Goal: Task Accomplishment & Management: Use online tool/utility

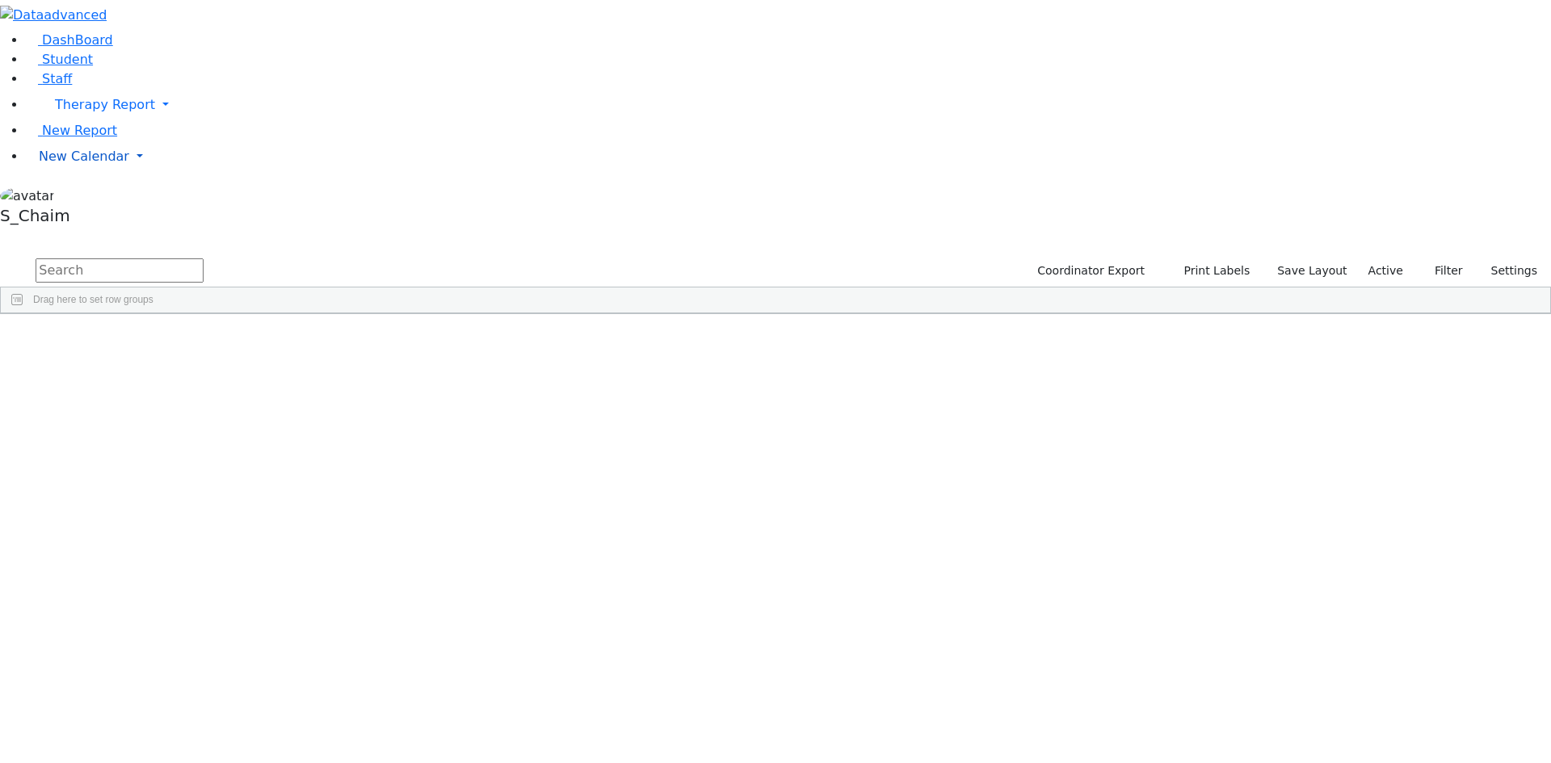
click at [72, 164] on span "New Calendar" at bounding box center [84, 156] width 90 height 15
click at [87, 216] on span "Teacher Report" at bounding box center [87, 207] width 97 height 15
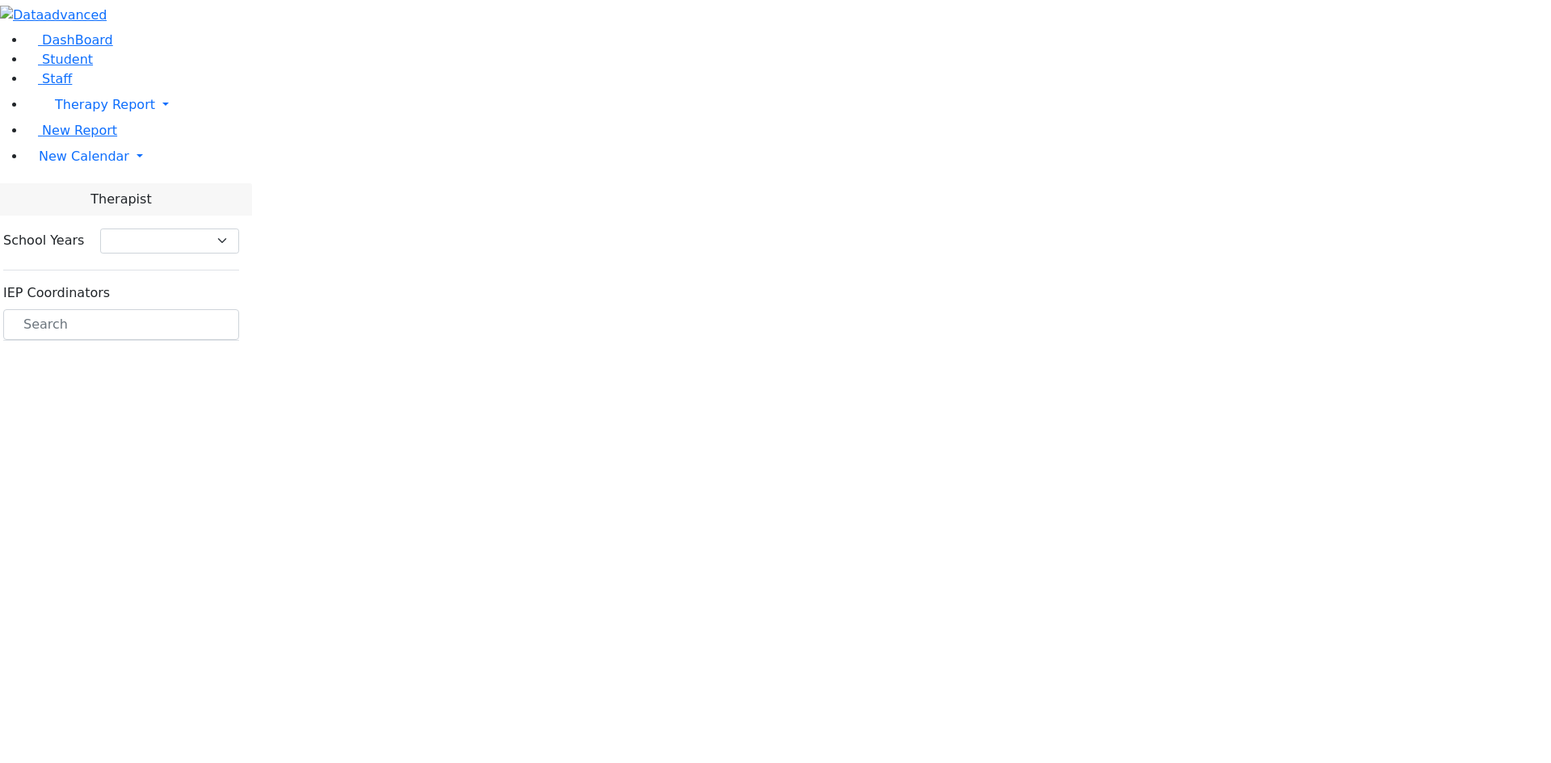
select select "212"
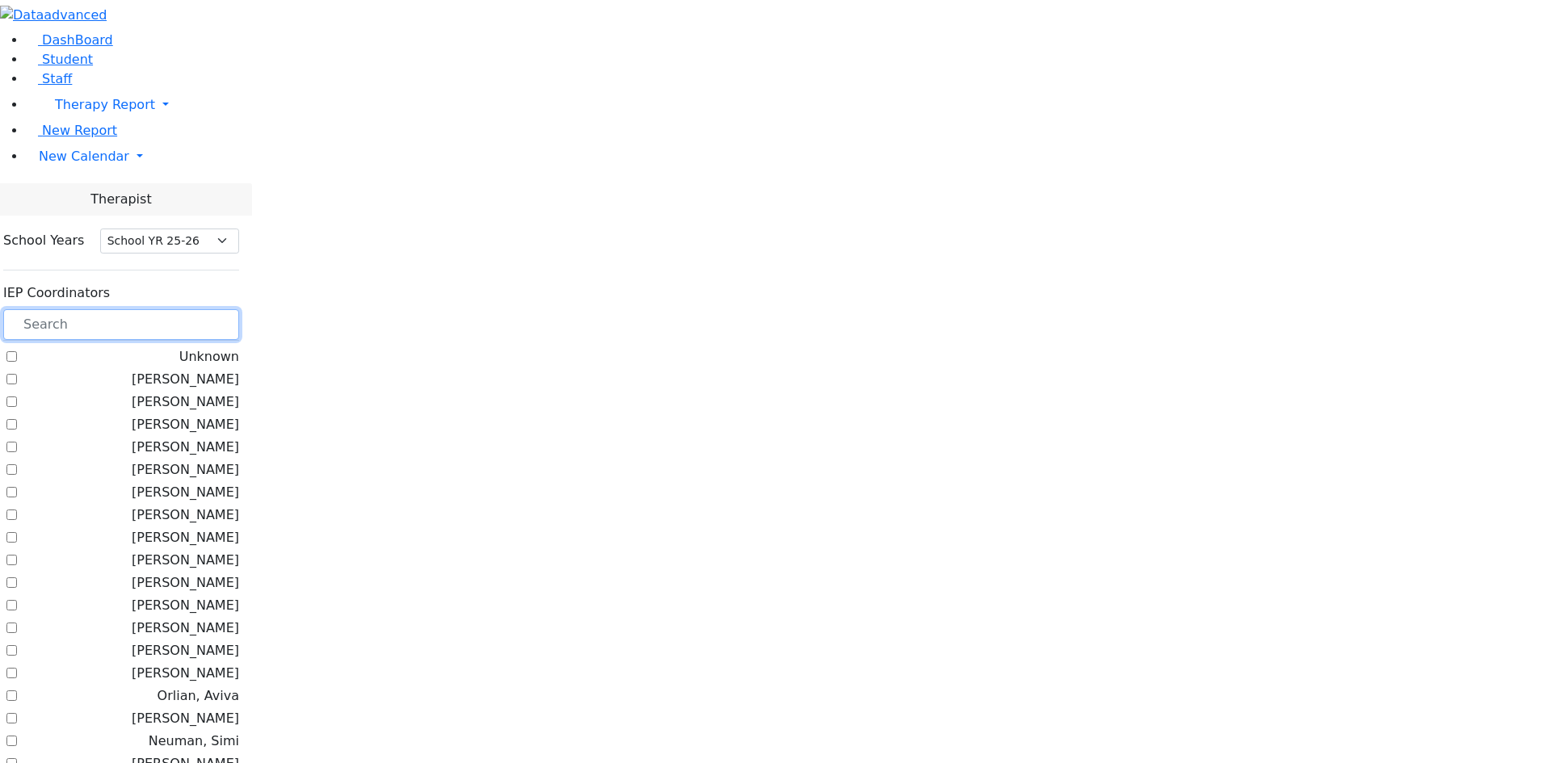
click at [239, 309] on input "text" at bounding box center [121, 324] width 236 height 31
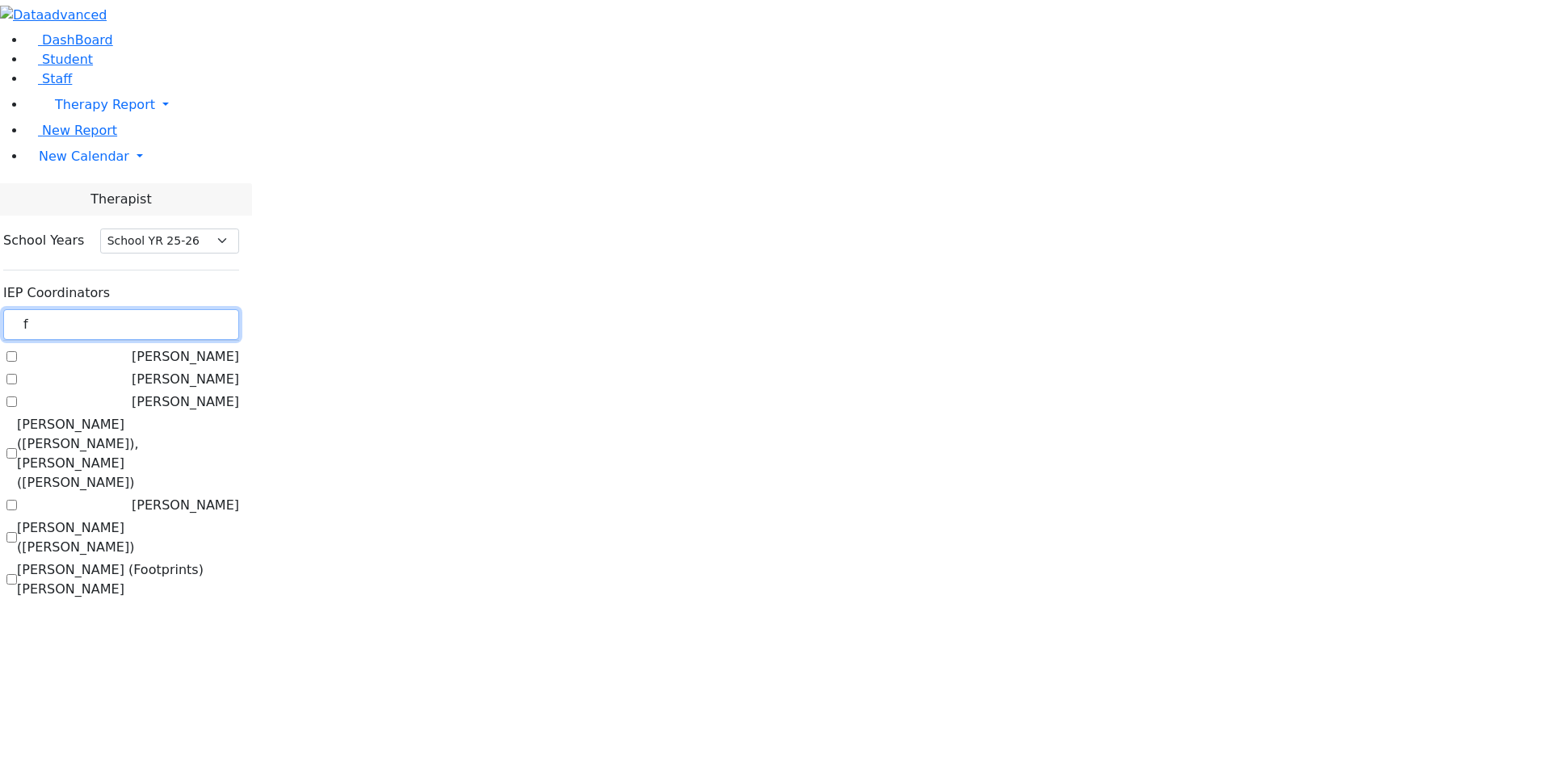
type input "f"
click at [239, 519] on label "[PERSON_NAME] ([PERSON_NAME])" at bounding box center [128, 538] width 222 height 39
click at [17, 532] on input "[PERSON_NAME] ([PERSON_NAME])" at bounding box center [11, 537] width 11 height 11
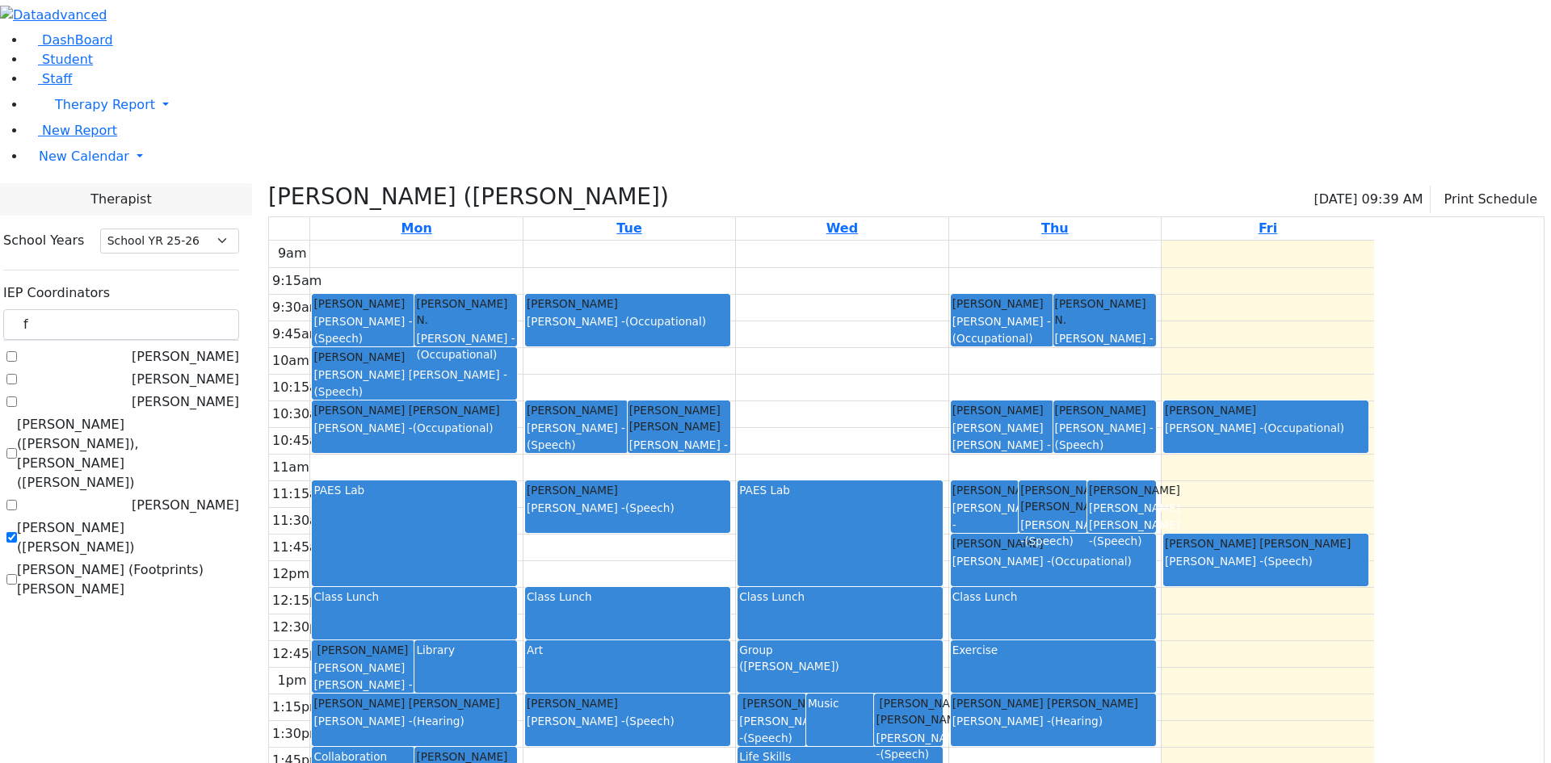
click at [203, 519] on label "[PERSON_NAME] ([PERSON_NAME])" at bounding box center [128, 538] width 222 height 39
click at [17, 532] on input "[PERSON_NAME] ([PERSON_NAME])" at bounding box center [11, 537] width 11 height 11
checkbox input "false"
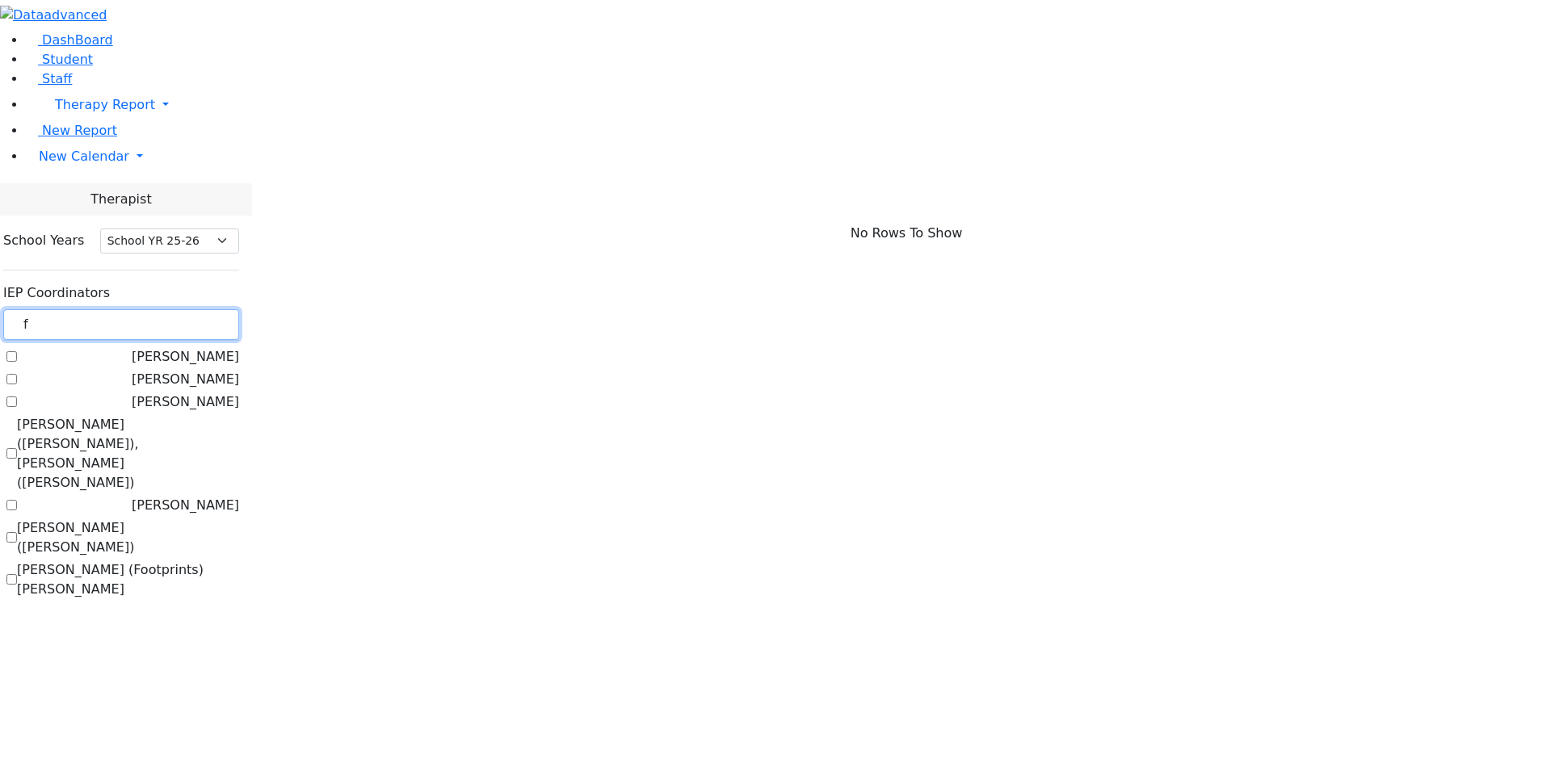
click at [230, 309] on input "f" at bounding box center [121, 324] width 236 height 31
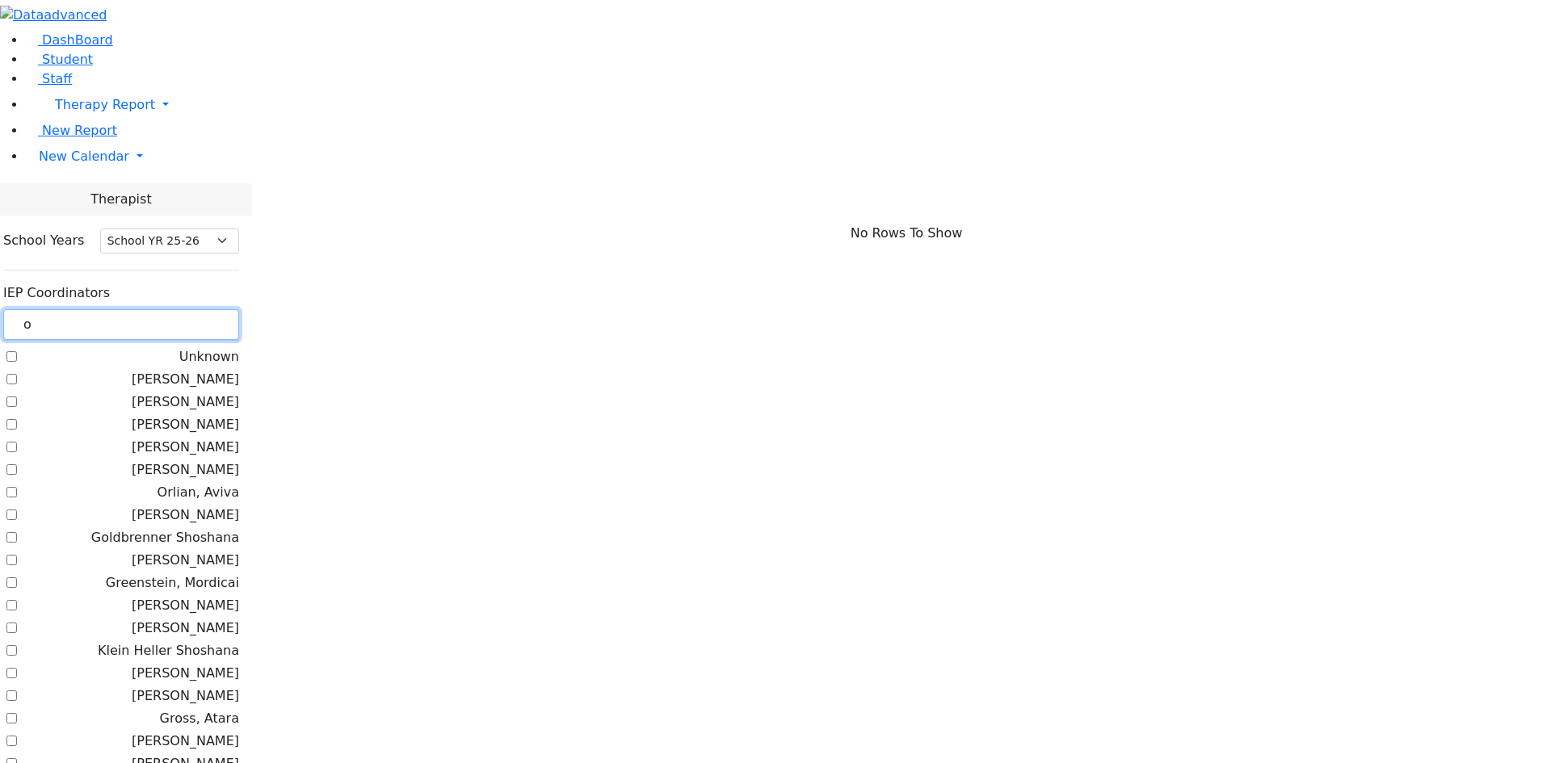
scroll to position [204, 0]
type input "o"
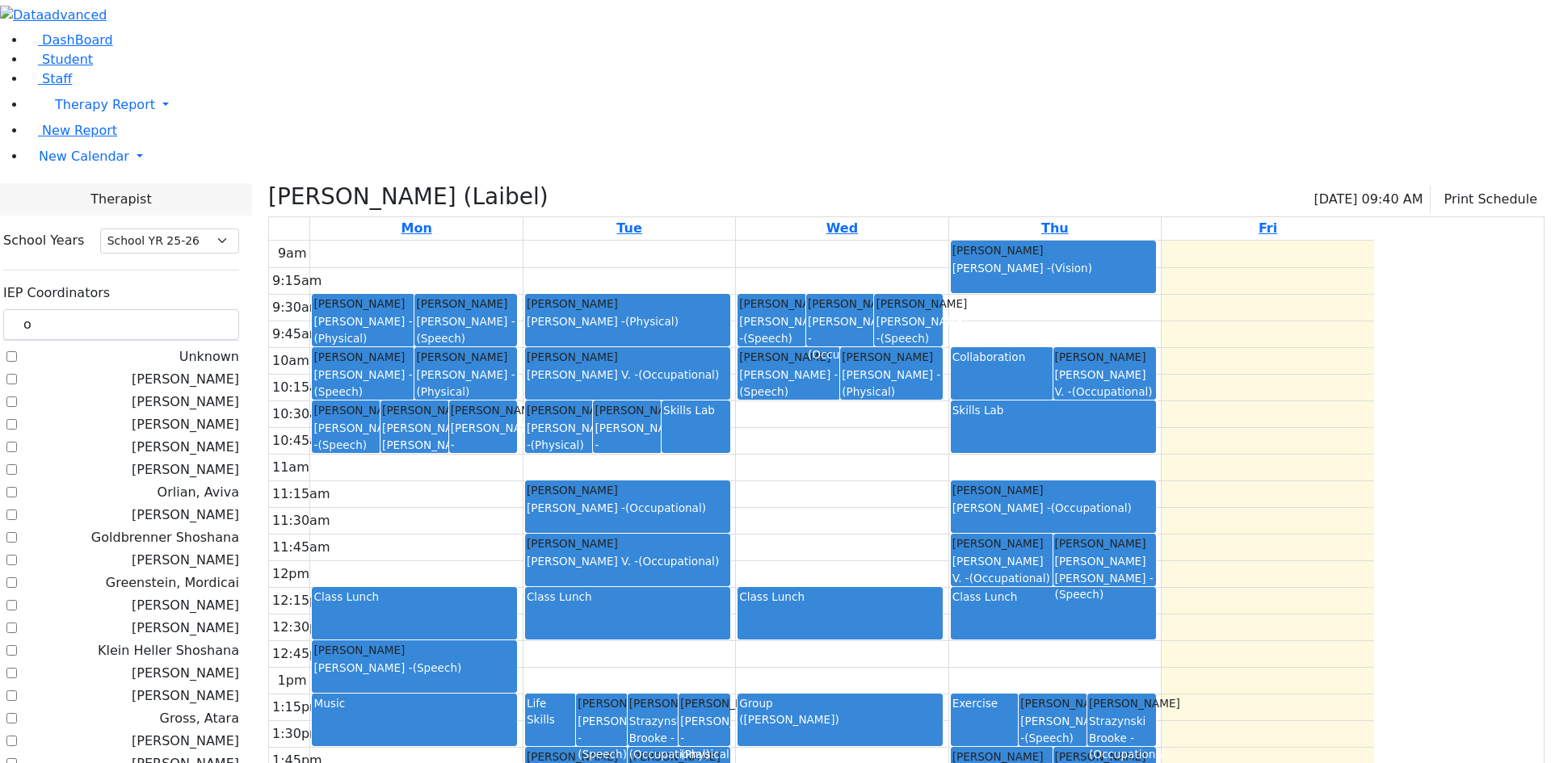
checkbox input "false"
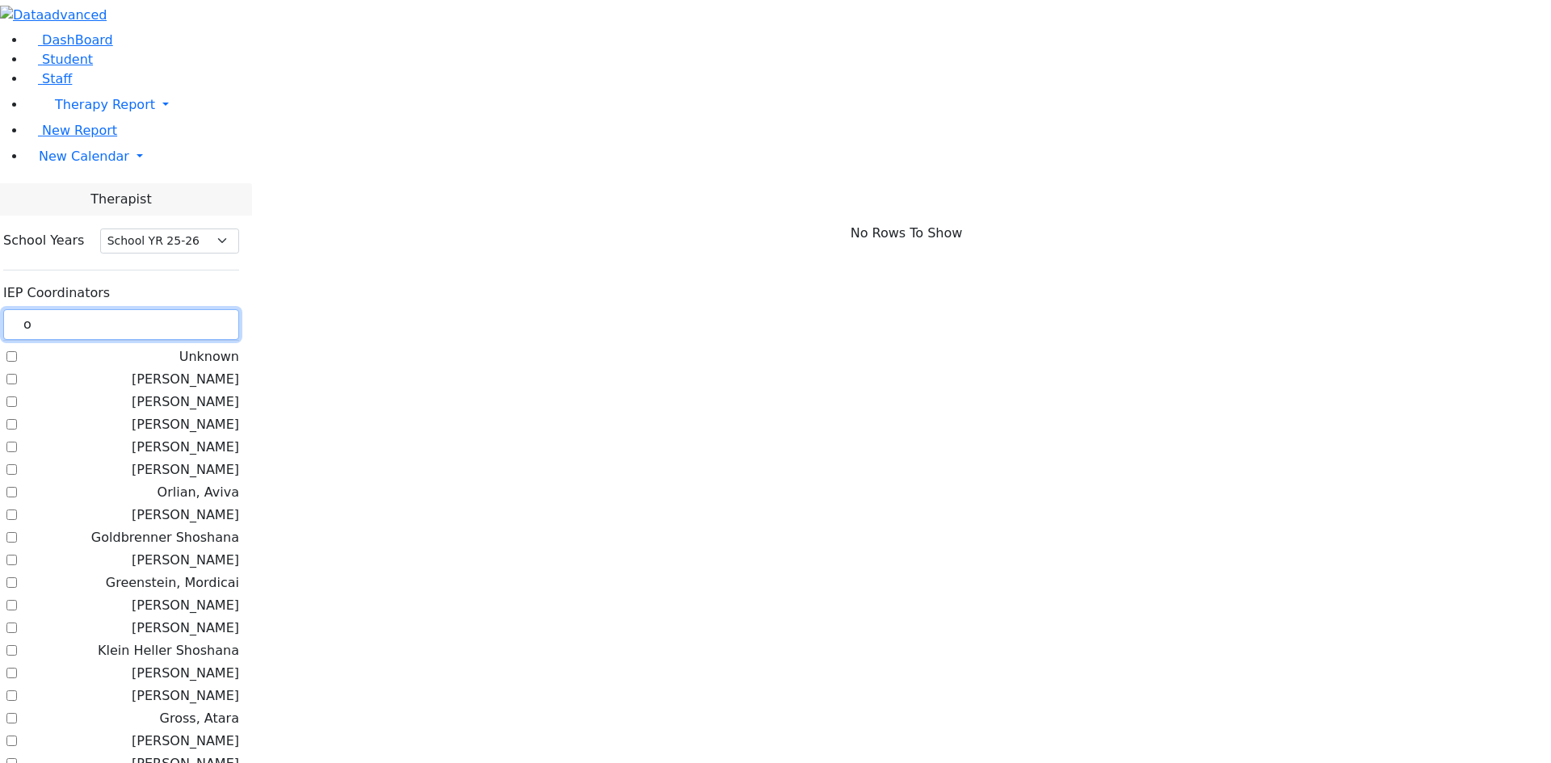
click at [239, 309] on input "o" at bounding box center [121, 324] width 236 height 31
click at [102, 164] on span "New Calendar" at bounding box center [84, 156] width 90 height 15
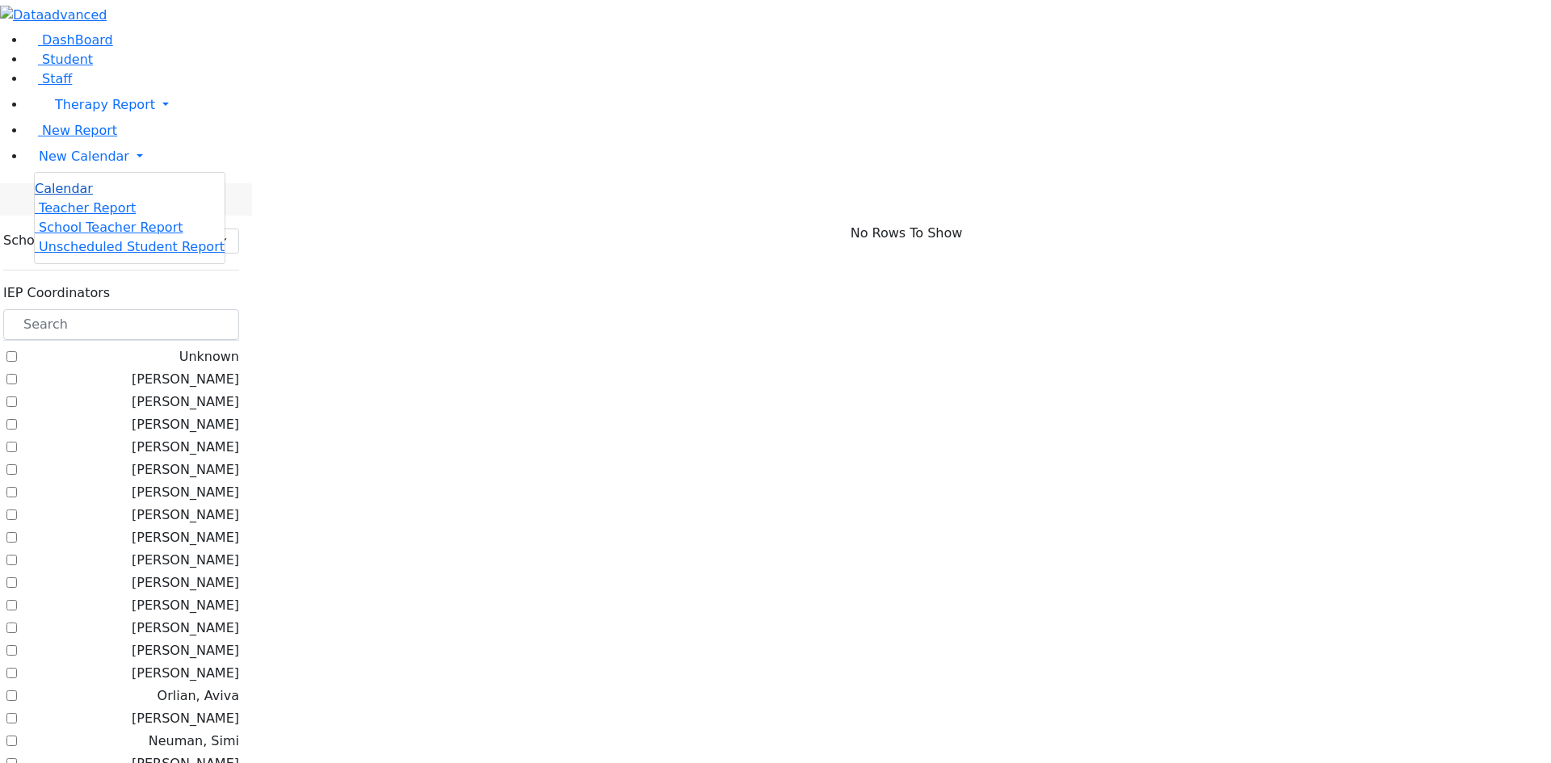
click at [77, 196] on span "Calendar" at bounding box center [64, 188] width 58 height 15
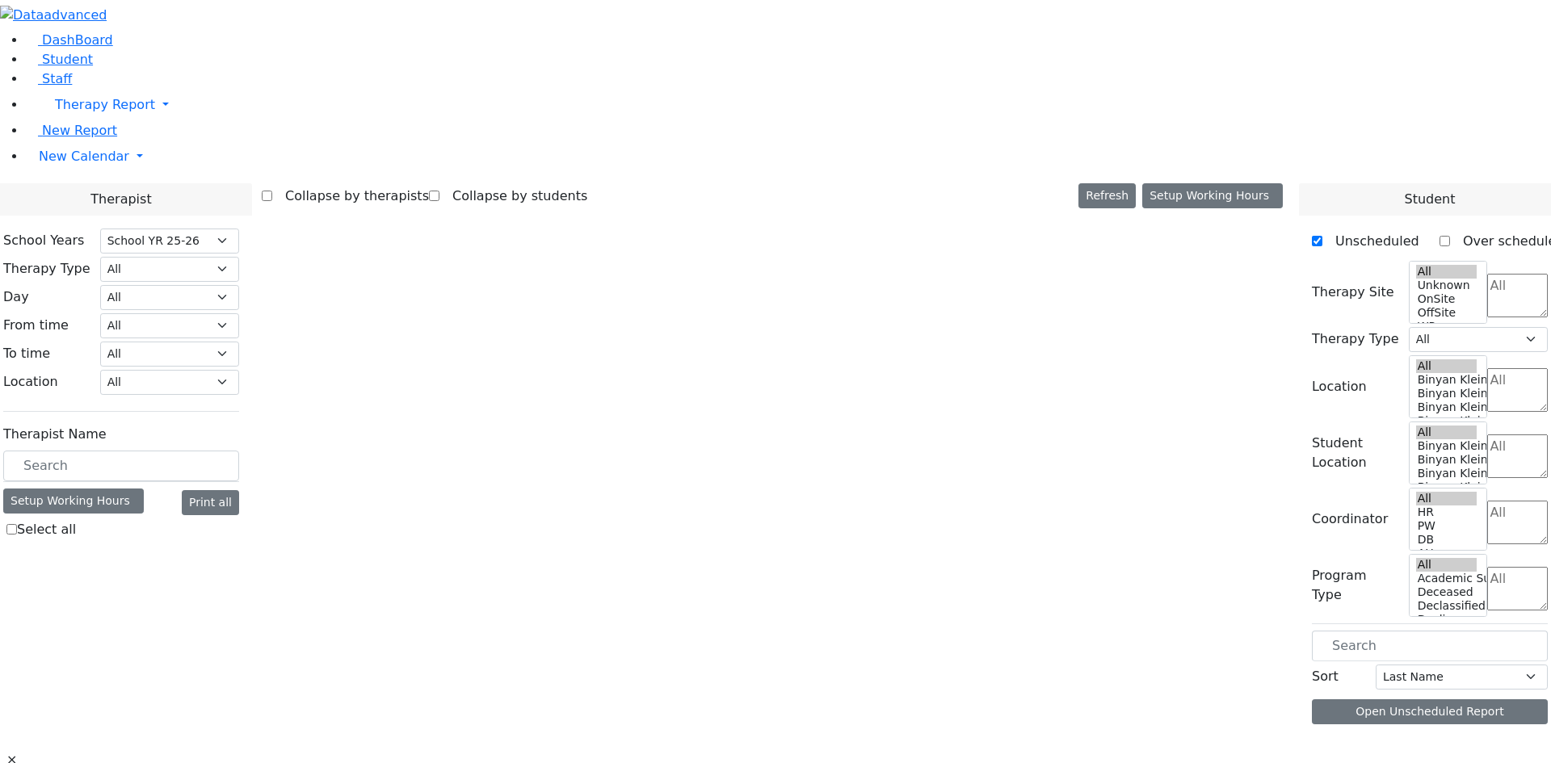
select select "212"
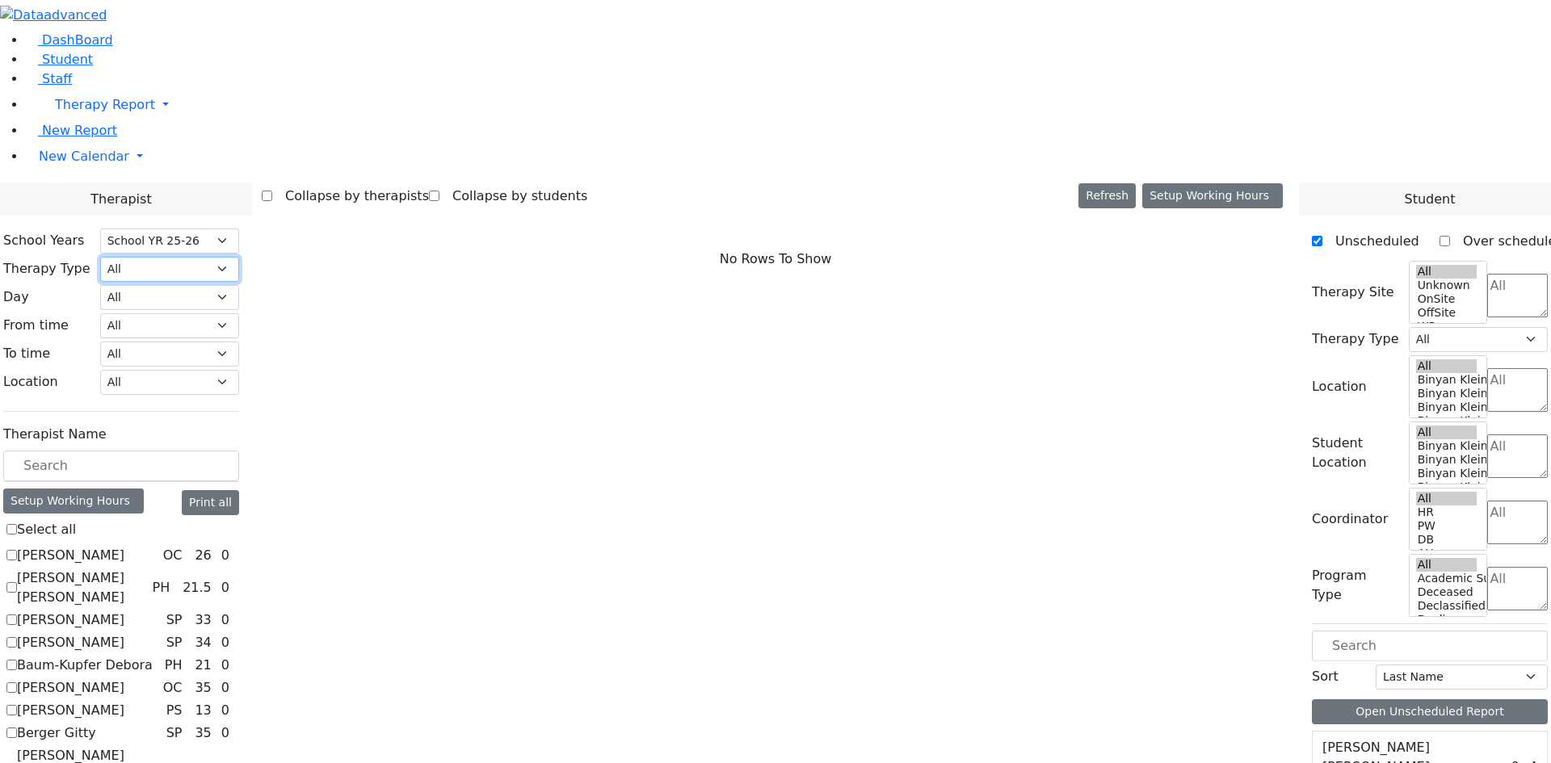
click at [239, 257] on select "All Psych Hearing Vision Speech Physical Occupational" at bounding box center [169, 269] width 139 height 25
select select "1"
click at [239, 257] on select "All Psych Hearing Vision Speech Physical Occupational" at bounding box center [169, 269] width 139 height 25
select select "1"
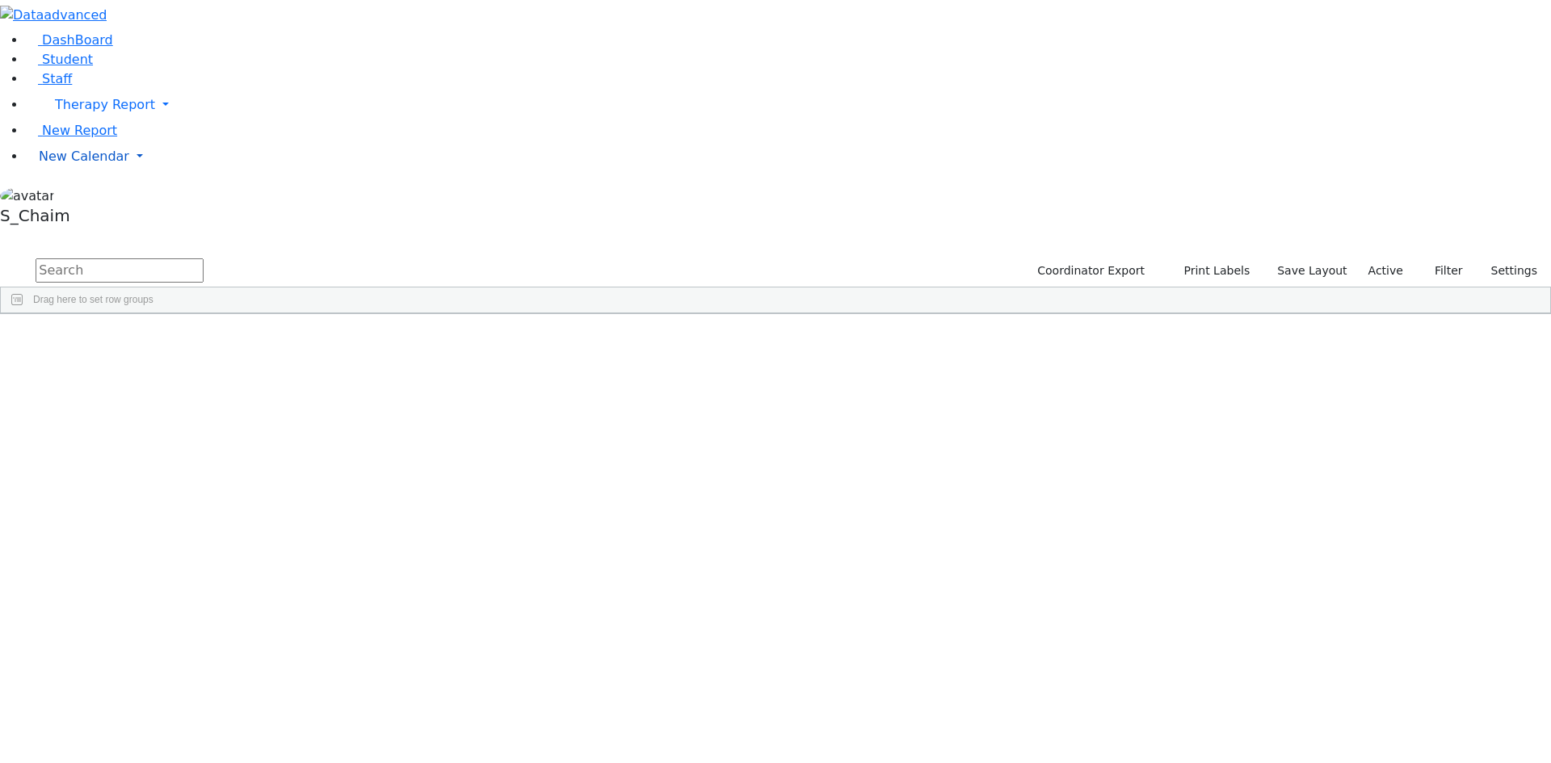
click at [74, 164] on span "New Calendar" at bounding box center [84, 156] width 90 height 15
click at [61, 216] on span "Teacher Report" at bounding box center [87, 207] width 97 height 15
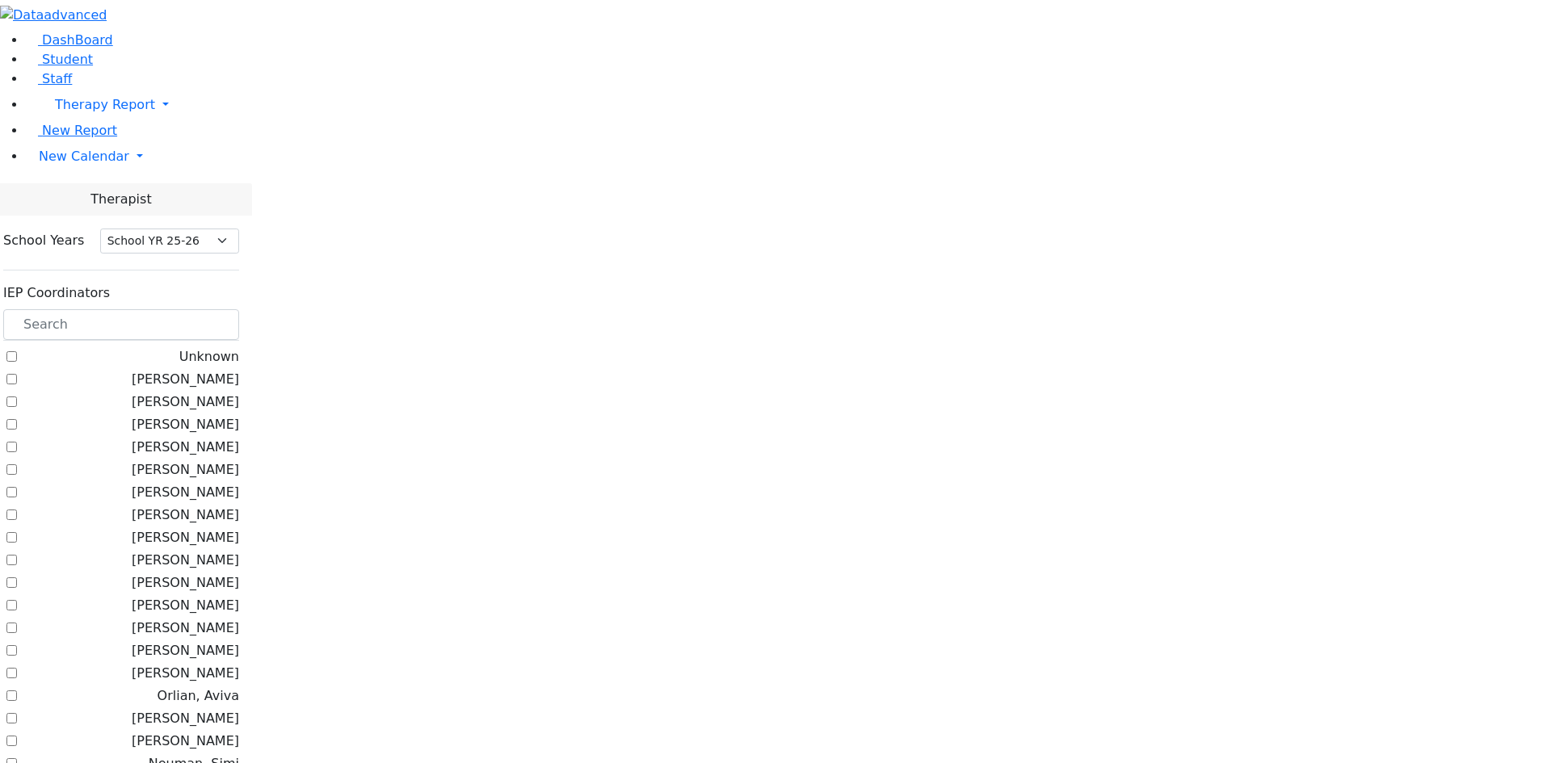
select select "212"
click at [239, 309] on input "text" at bounding box center [121, 324] width 236 height 31
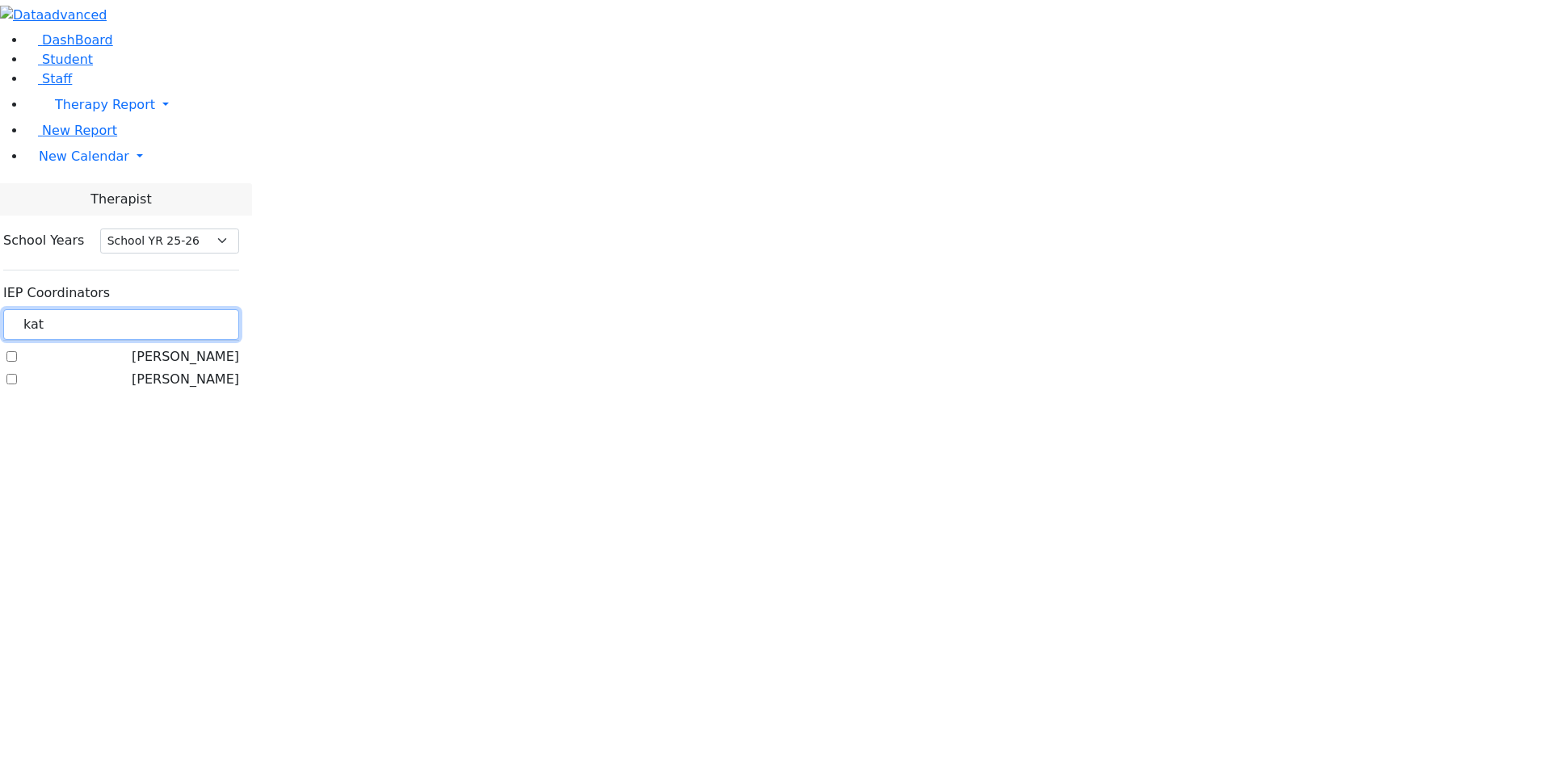
type input "kat"
click at [239, 370] on label "[PERSON_NAME]" at bounding box center [185, 379] width 107 height 19
click at [17, 374] on input "[PERSON_NAME]" at bounding box center [11, 379] width 11 height 11
checkbox input "true"
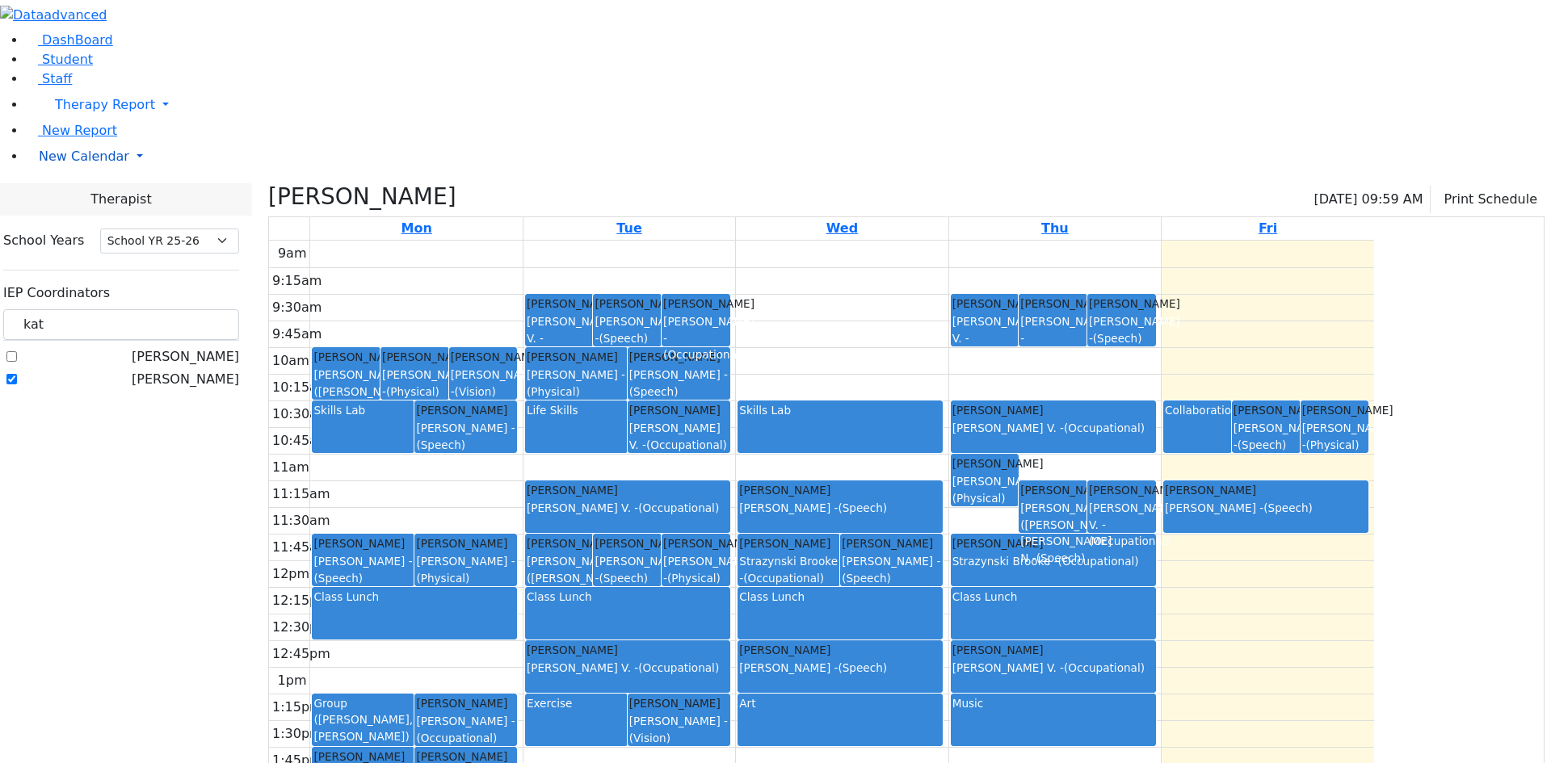
click at [50, 164] on span "New Calendar" at bounding box center [84, 156] width 90 height 15
click at [78, 196] on span "Calendar" at bounding box center [64, 188] width 58 height 15
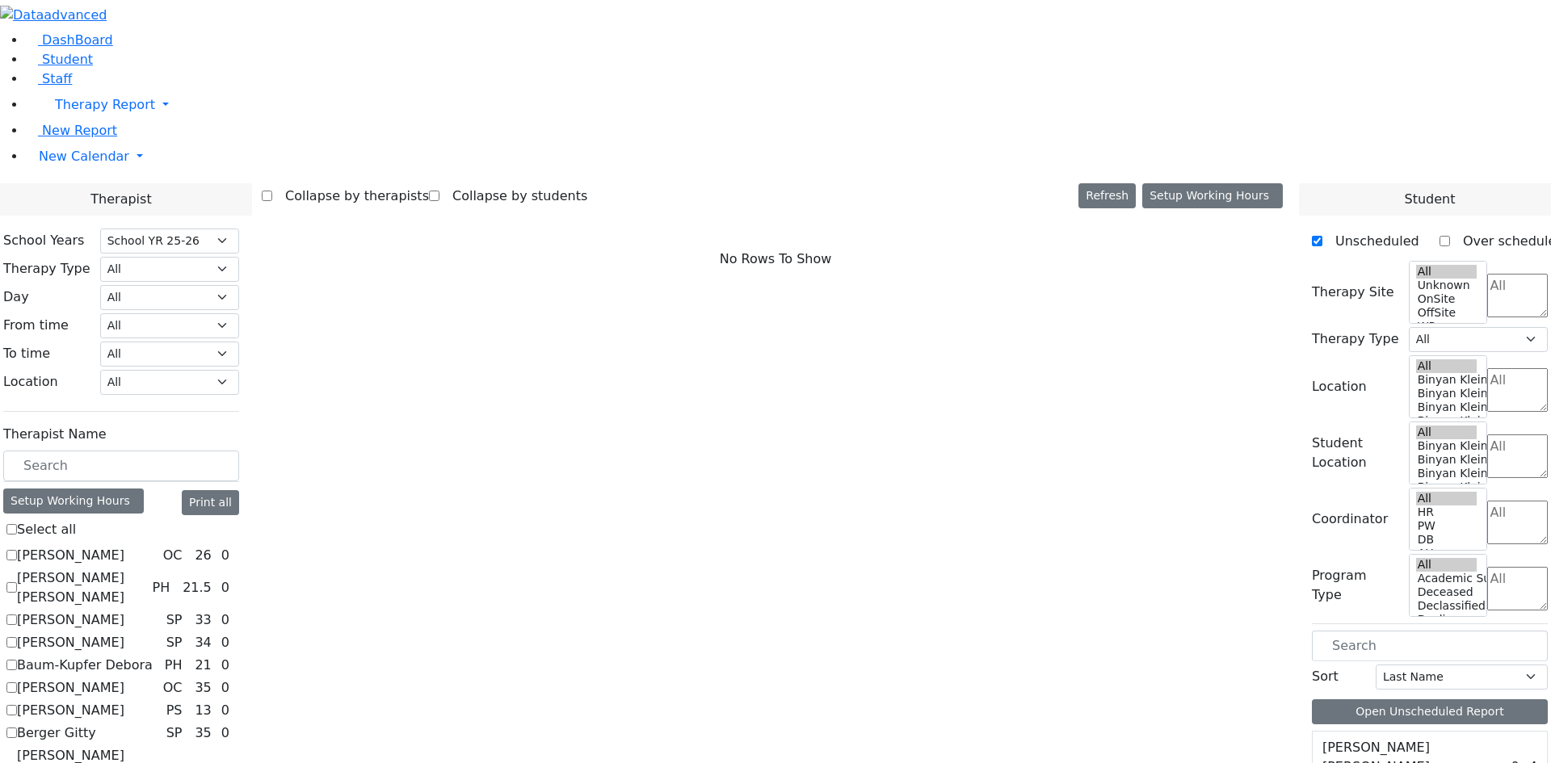
select select "212"
click at [124, 611] on label "Asok Pradeep" at bounding box center [70, 620] width 107 height 19
click at [17, 615] on input "Asok Pradeep" at bounding box center [11, 620] width 11 height 11
checkbox input "true"
select select "3"
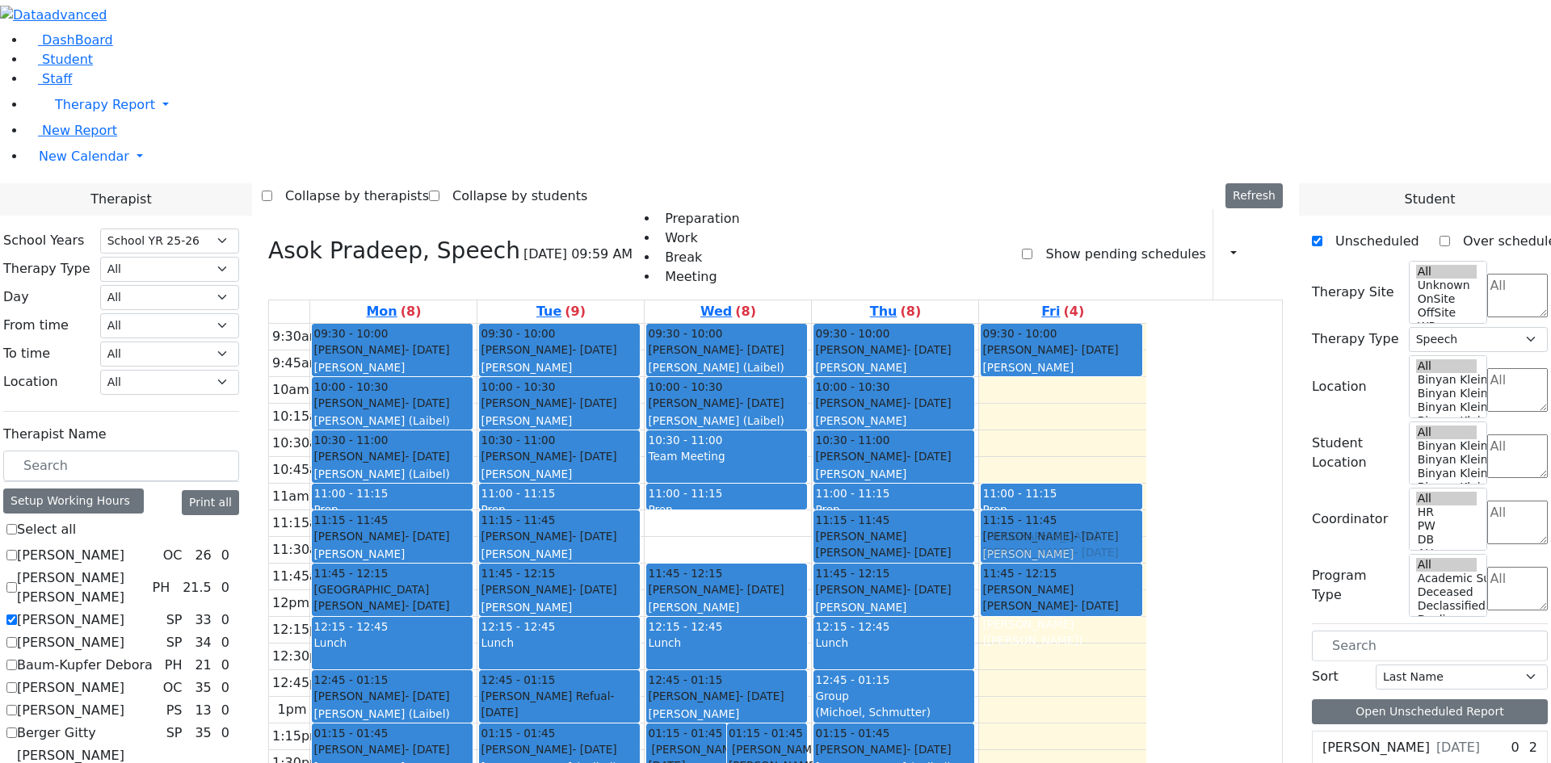
drag, startPoint x: 1218, startPoint y: 229, endPoint x: 1235, endPoint y: 312, distance: 84.9
click at [1146, 324] on div "09:30 - 10:00 Breuer Chesky - 08/14/2012 Weber, Joseph 10:30 - 11:00 Rolnitzky …" at bounding box center [1062, 617] width 167 height 586
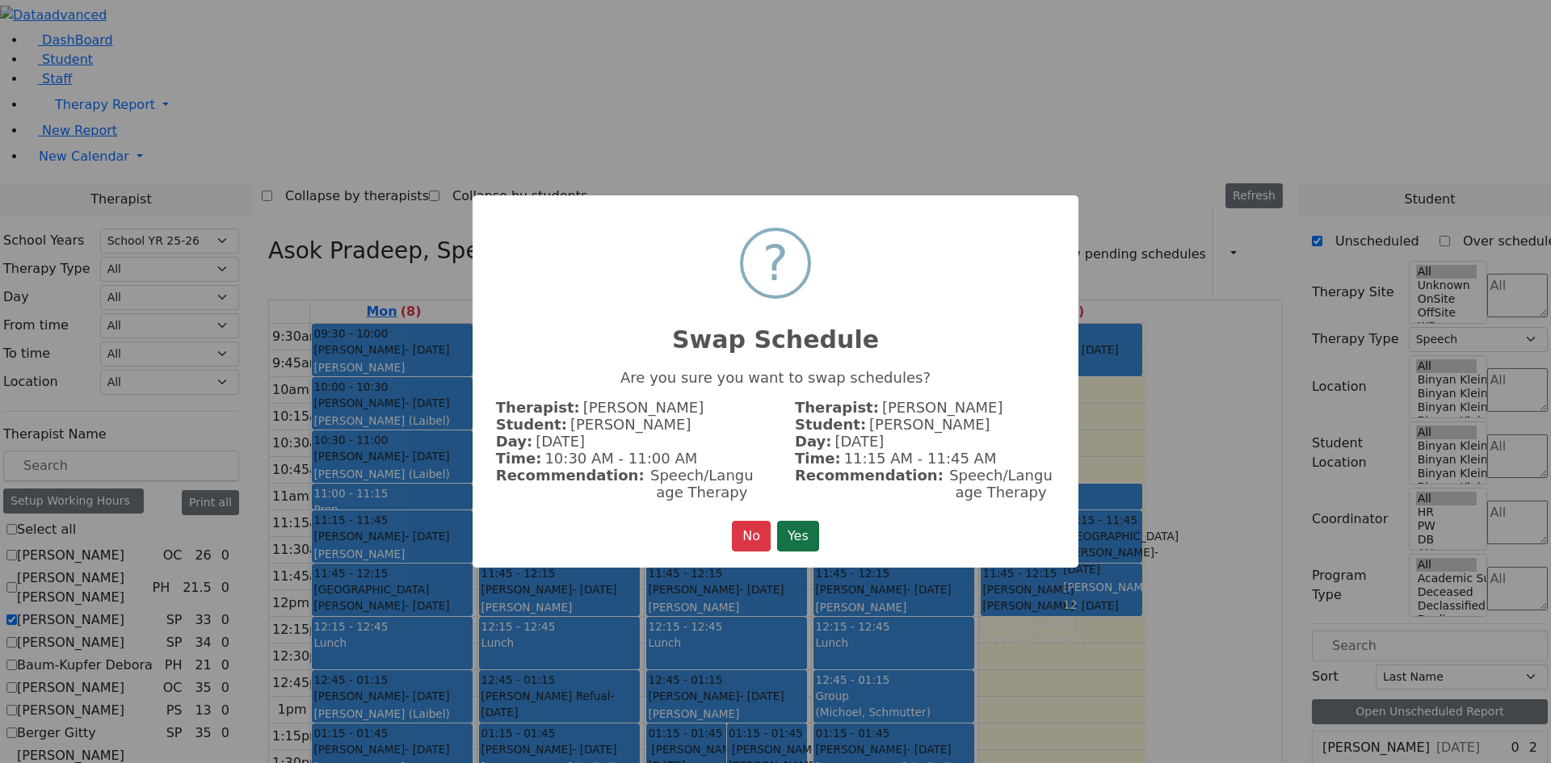
click at [803, 527] on button "Yes" at bounding box center [798, 536] width 42 height 31
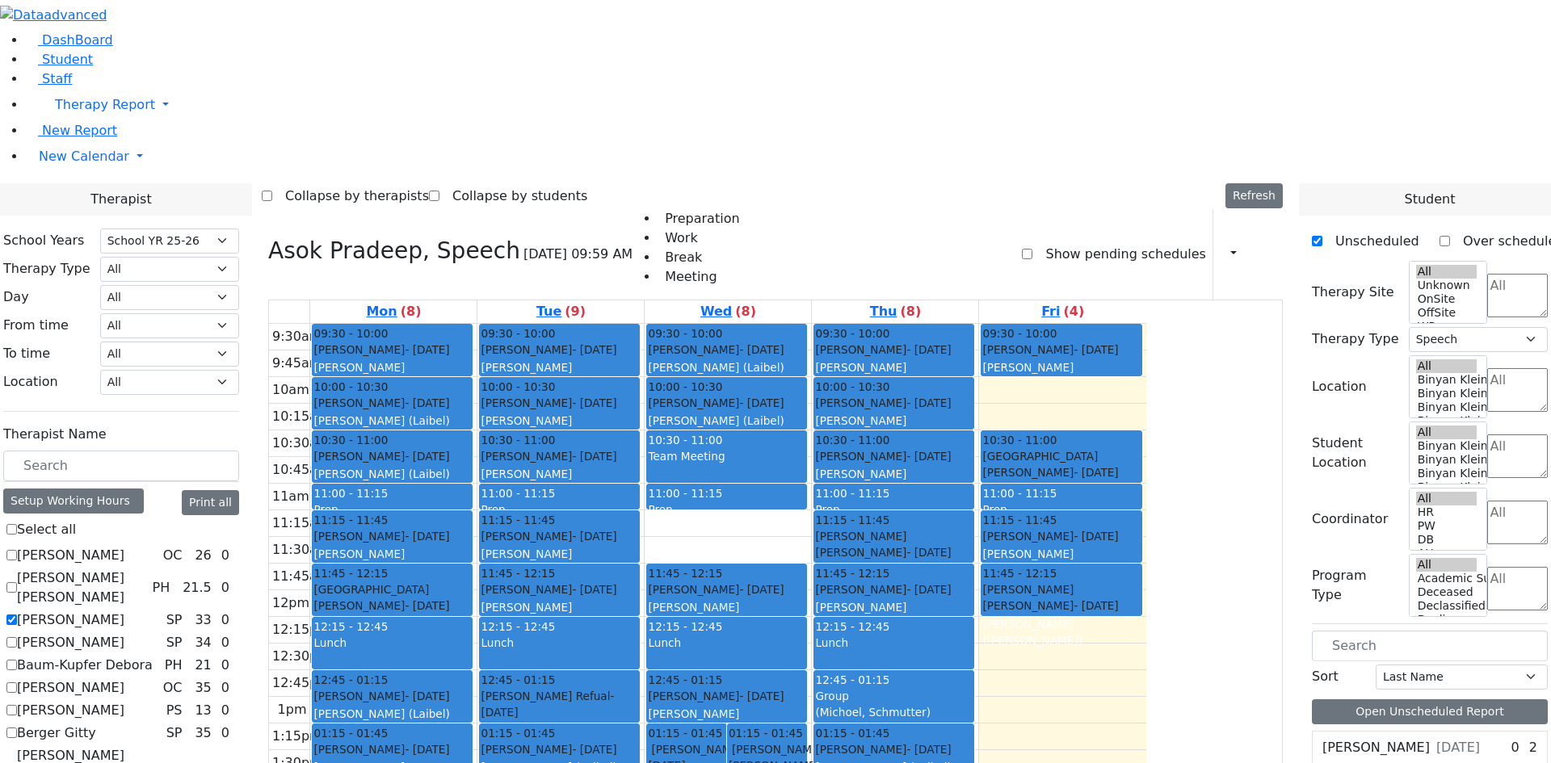
click at [124, 611] on label "Asok Pradeep" at bounding box center [70, 620] width 107 height 19
click at [17, 615] on input "Asok Pradeep" at bounding box center [11, 620] width 11 height 11
checkbox input "false"
select select
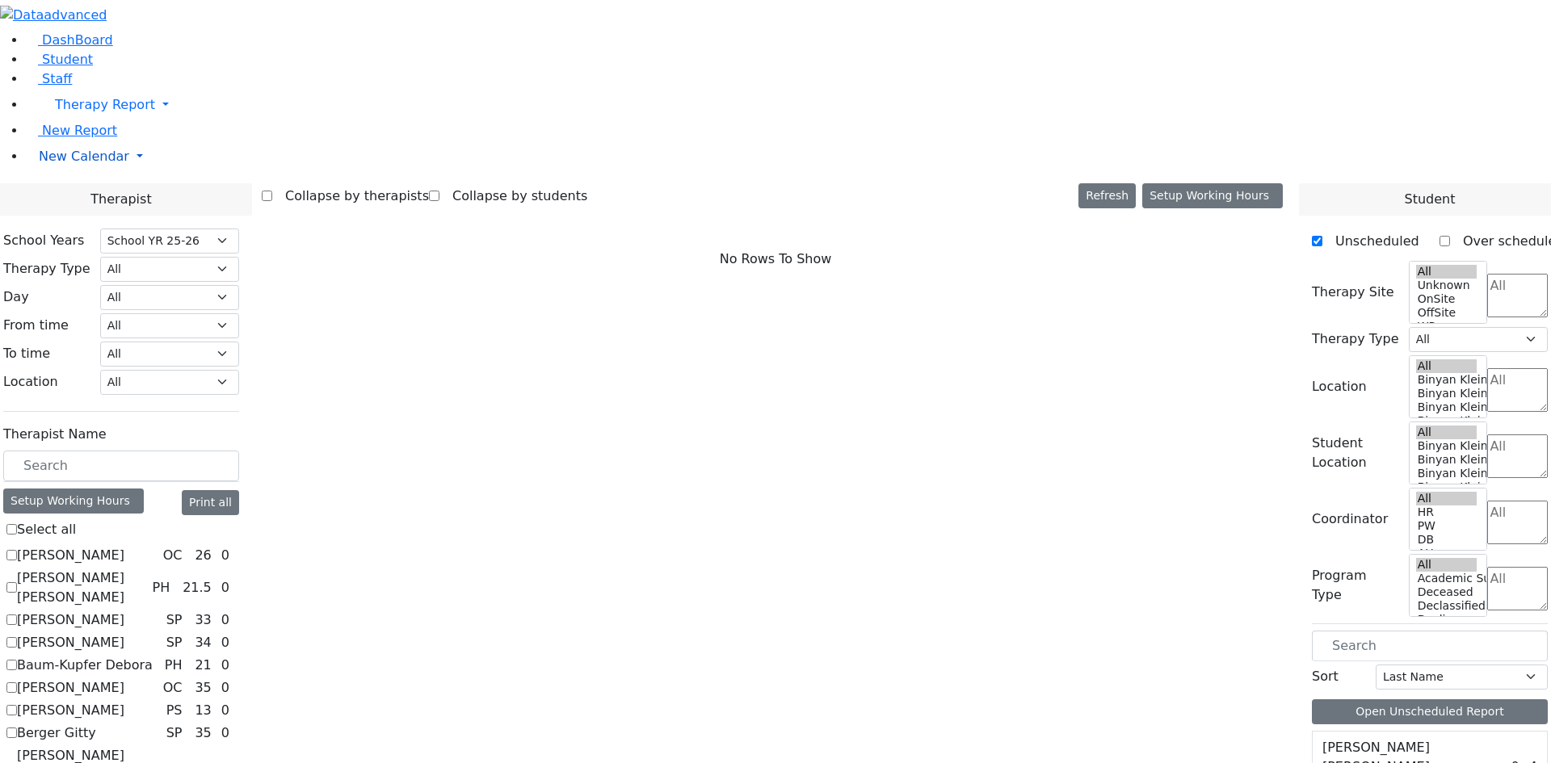
click at [95, 164] on span "New Calendar" at bounding box center [84, 156] width 90 height 15
click at [107, 216] on span "Teacher Report" at bounding box center [87, 207] width 97 height 15
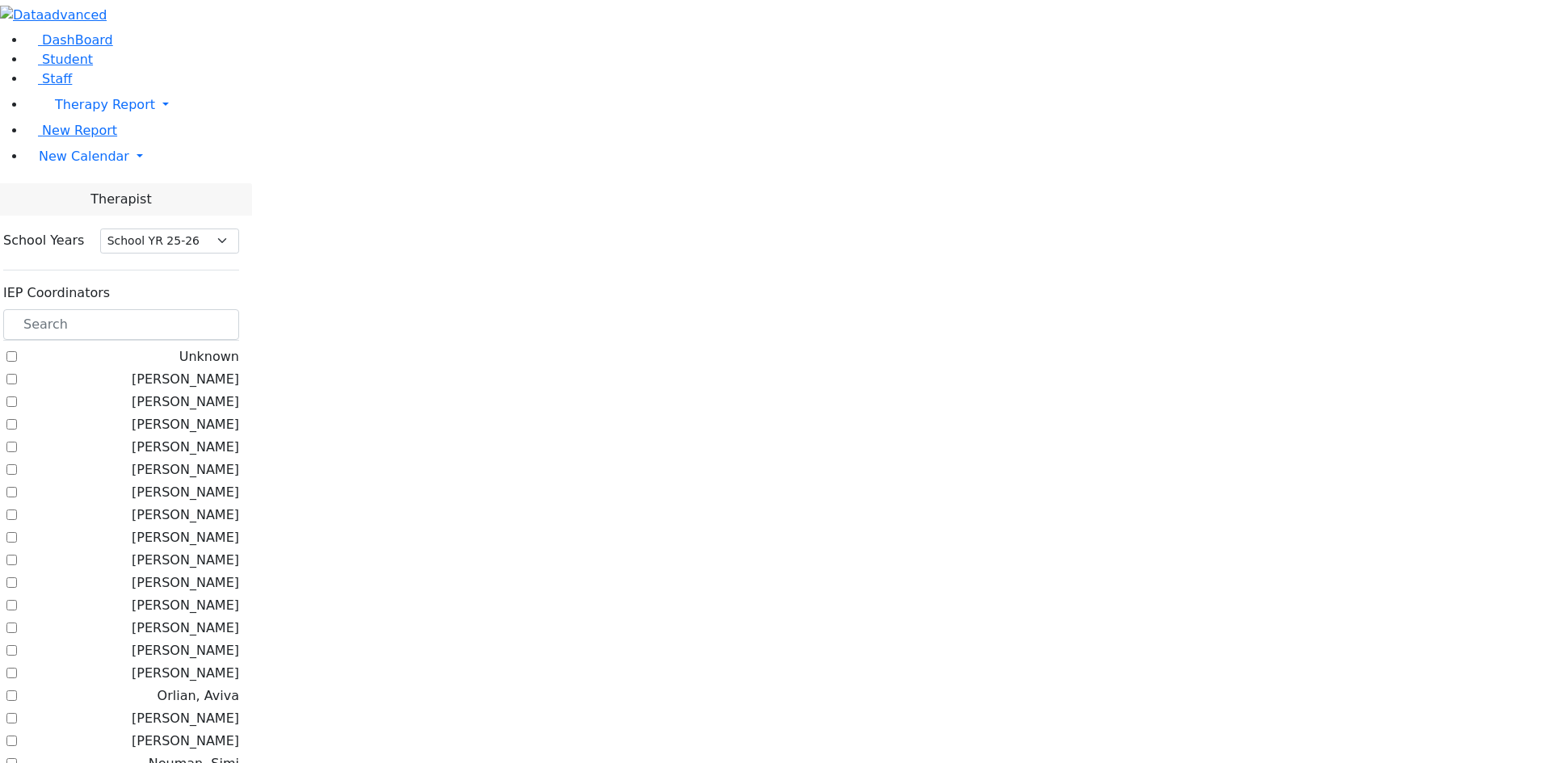
select select "212"
click at [103, 164] on span "New Calendar" at bounding box center [84, 156] width 90 height 15
click at [99, 216] on span "Teacher Report" at bounding box center [87, 207] width 97 height 15
select select "212"
click at [228, 309] on input "text" at bounding box center [121, 324] width 236 height 31
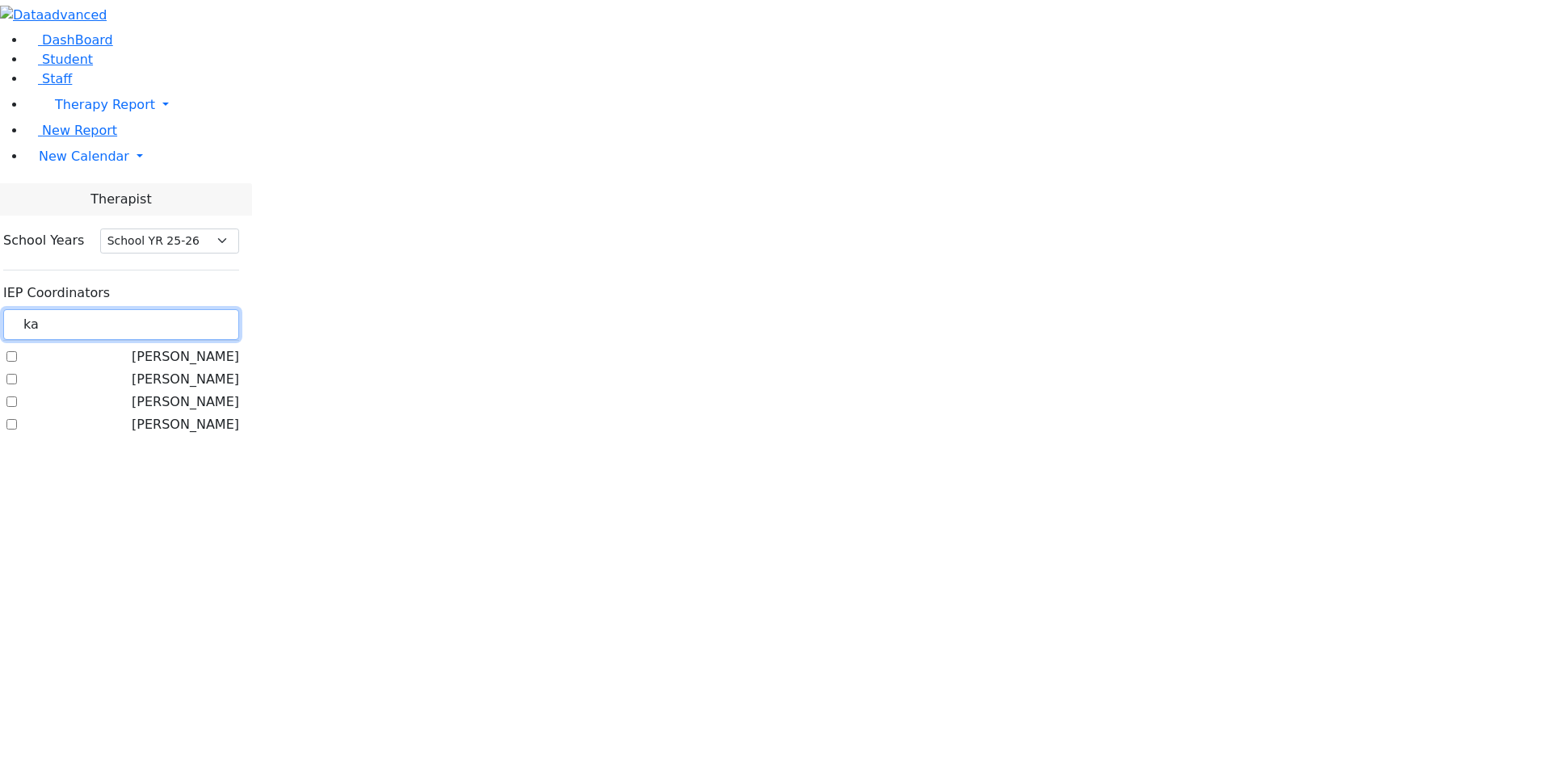
type input "ka"
click at [239, 415] on label "[PERSON_NAME]" at bounding box center [185, 424] width 107 height 19
click at [17, 419] on input "[PERSON_NAME]" at bounding box center [11, 424] width 11 height 11
checkbox input "true"
